Goal: Task Accomplishment & Management: Manage account settings

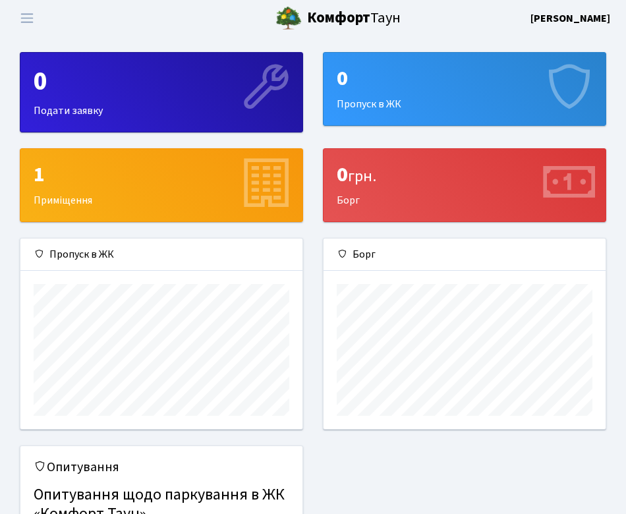
scroll to position [190, 282]
click at [376, 83] on div "0" at bounding box center [465, 78] width 256 height 25
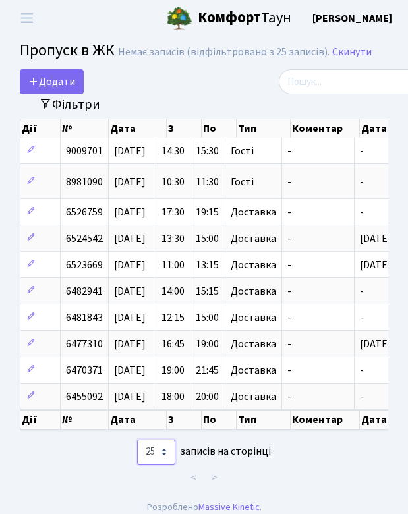
click at [159, 455] on select "10 25 50 100 250 500 1,000" at bounding box center [156, 452] width 38 height 25
select select "10"
click at [137, 440] on select "10 25 50 100 250 500 1,000" at bounding box center [156, 452] width 38 height 25
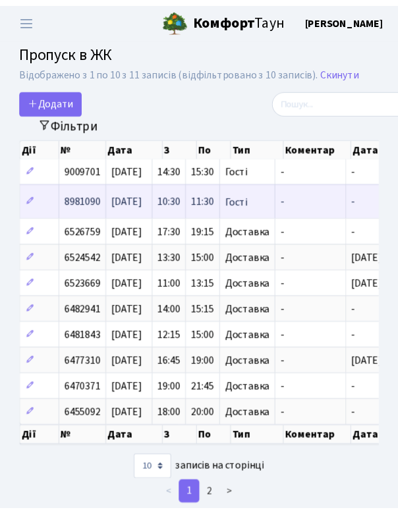
scroll to position [0, 120]
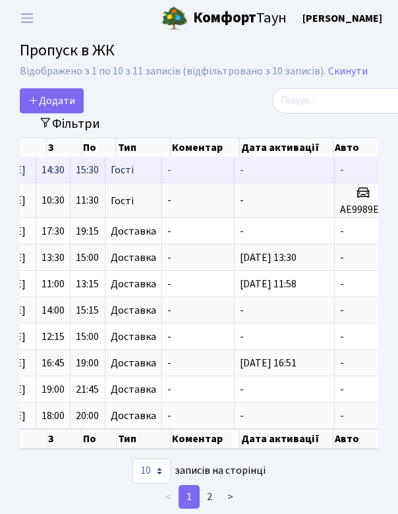
click at [92, 174] on span "15:30" at bounding box center [87, 170] width 23 height 14
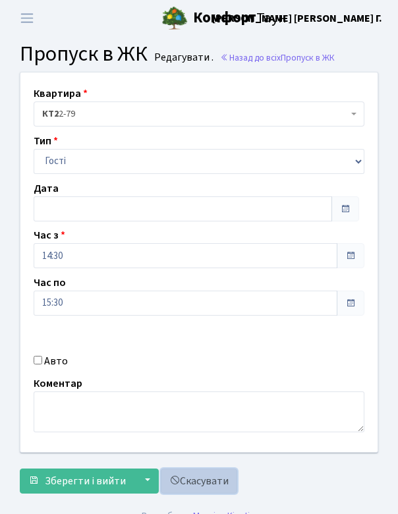
click at [212, 481] on link "Скасувати" at bounding box center [199, 481] width 76 height 25
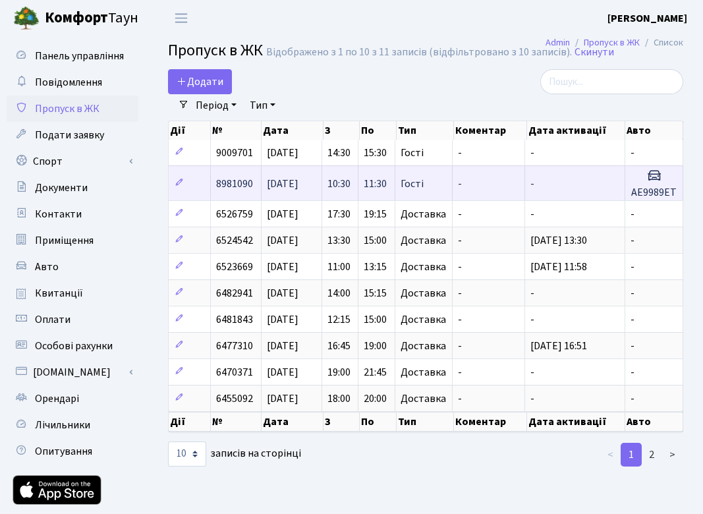
click at [299, 177] on span "[DATE]" at bounding box center [283, 184] width 32 height 14
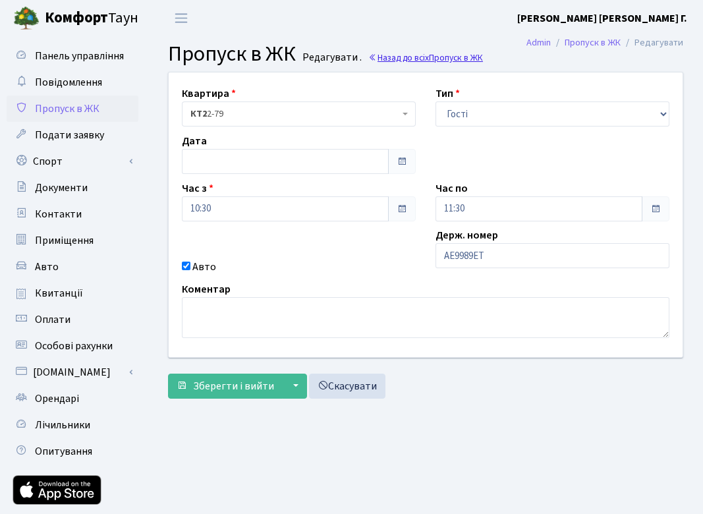
click at [401, 57] on link "Назад до всіх Пропуск в ЖК" at bounding box center [425, 57] width 115 height 13
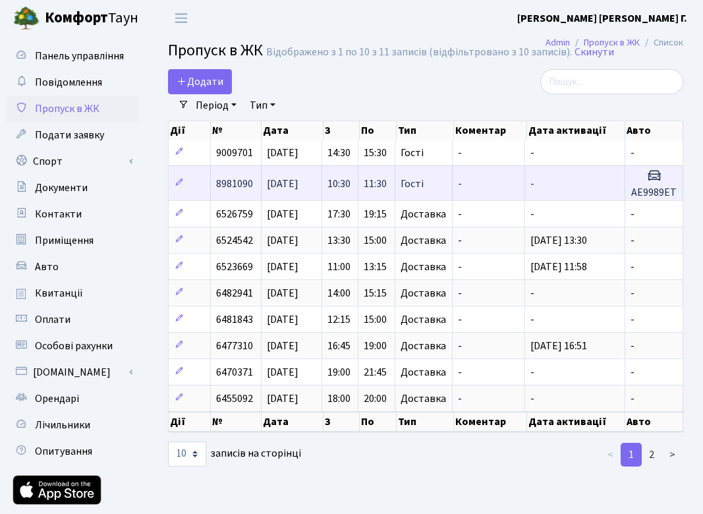
click at [496, 183] on td "-" at bounding box center [489, 182] width 73 height 35
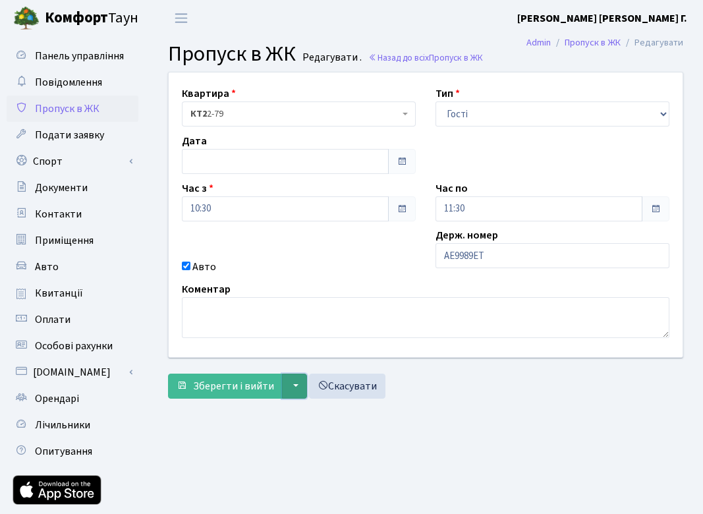
click at [297, 385] on button "▼" at bounding box center [294, 386] width 25 height 25
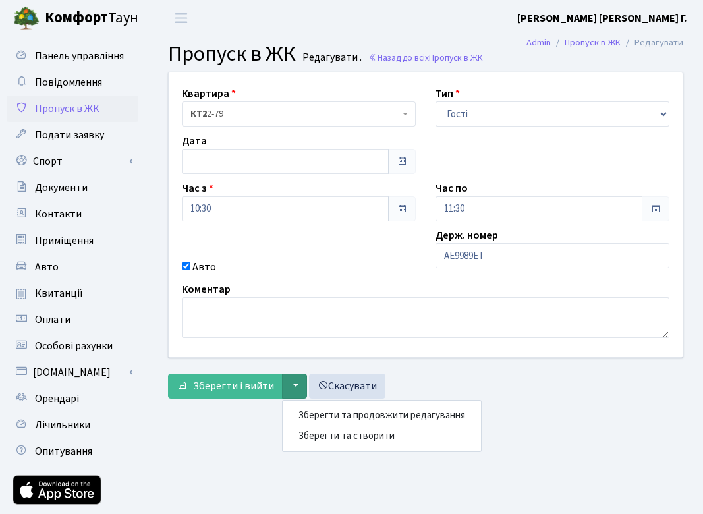
click at [633, 388] on div "Зберегти і вийти ▼ Зберегти та продовжити редагування Зберегти та створити Скас…" at bounding box center [425, 386] width 515 height 25
